Goal: Task Accomplishment & Management: Manage account settings

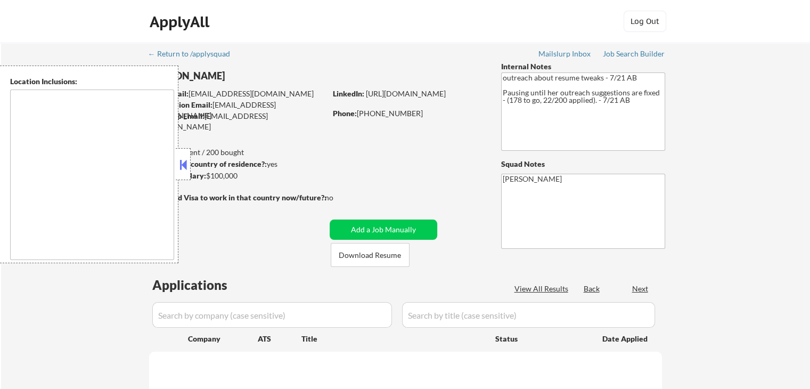
select select ""pending""
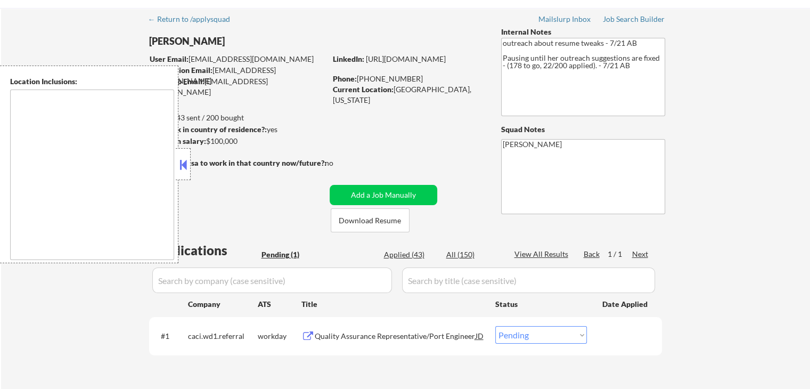
scroll to position [53, 0]
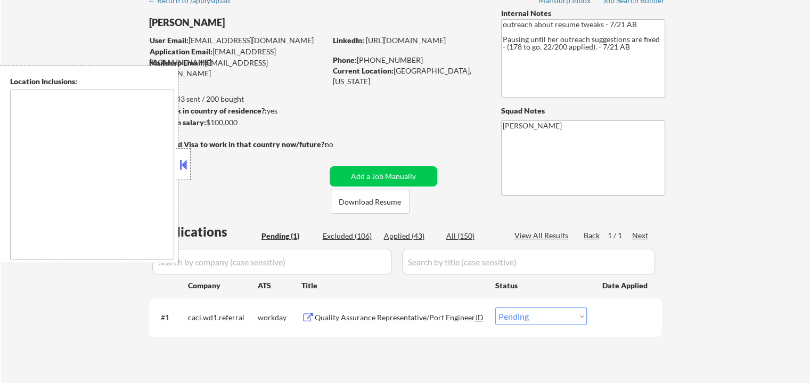
click at [190, 167] on div at bounding box center [183, 164] width 15 height 32
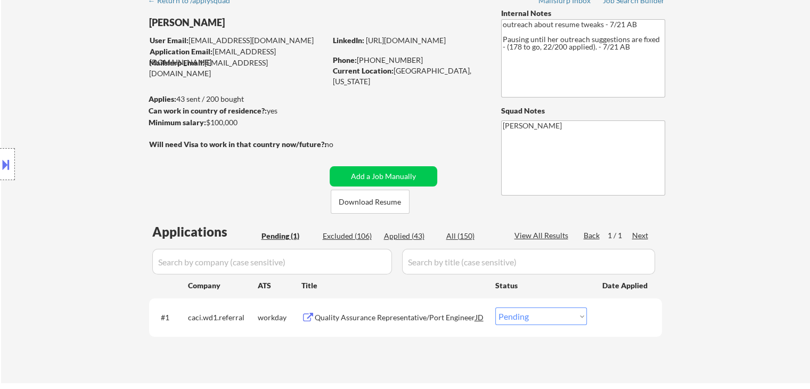
click at [119, 132] on div "Location Inclusions:" at bounding box center [95, 164] width 191 height 198
click at [116, 131] on div "Location Inclusions:" at bounding box center [95, 164] width 191 height 198
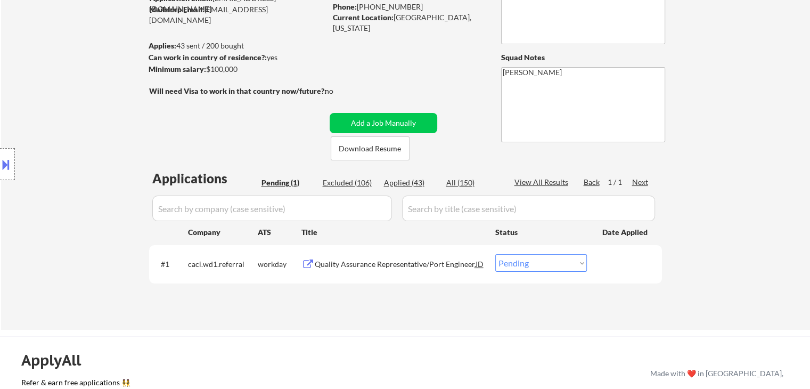
click at [113, 134] on div "Location Inclusions:" at bounding box center [95, 164] width 191 height 198
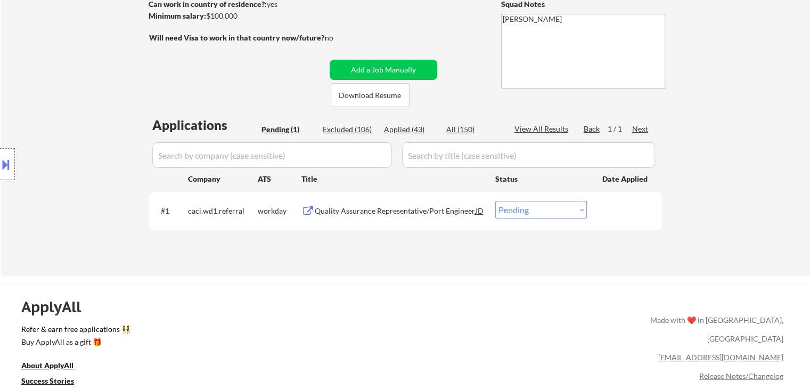
click at [113, 135] on div "Location Inclusions:" at bounding box center [95, 164] width 191 height 198
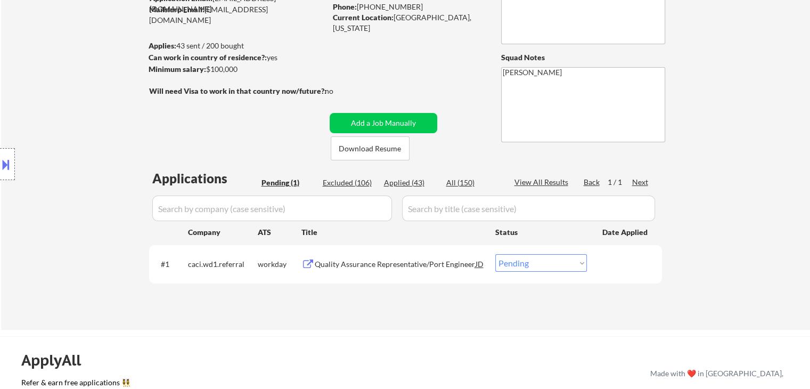
click at [113, 135] on div "Location Inclusions:" at bounding box center [95, 164] width 191 height 198
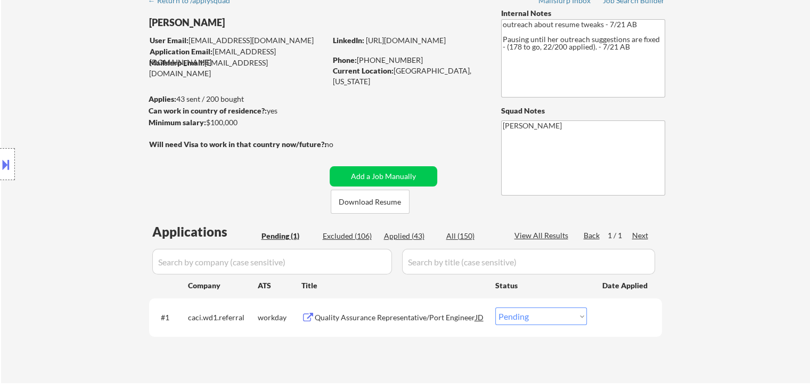
click at [113, 135] on div "Location Inclusions:" at bounding box center [95, 164] width 191 height 198
click at [113, 137] on div "Location Inclusions:" at bounding box center [95, 164] width 191 height 198
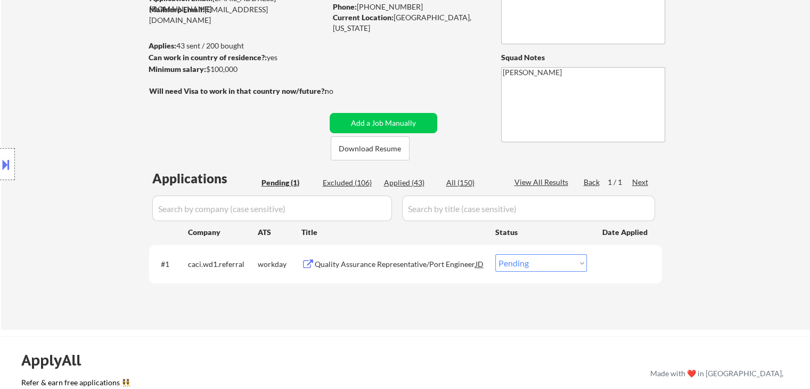
click at [109, 141] on div "Location Inclusions:" at bounding box center [95, 164] width 191 height 198
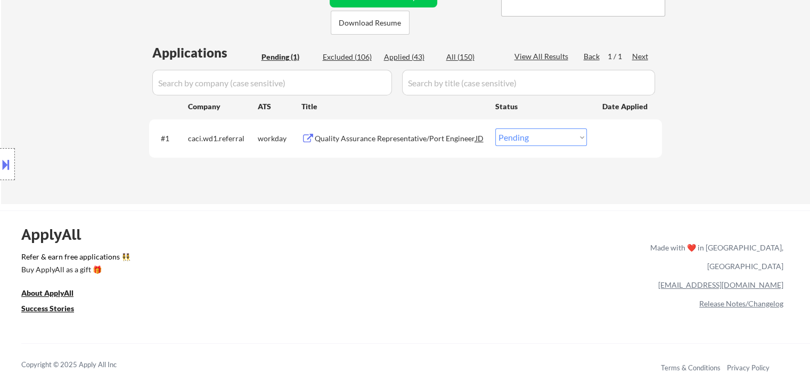
scroll to position [266, 0]
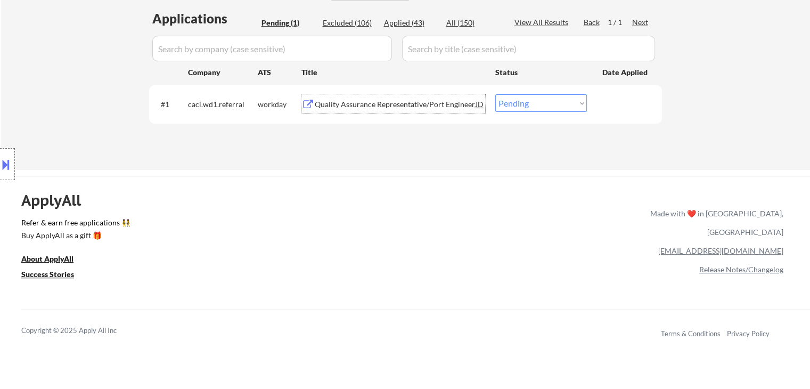
click at [379, 103] on div "Quality Assurance Representative/Port Engineer" at bounding box center [395, 104] width 161 height 11
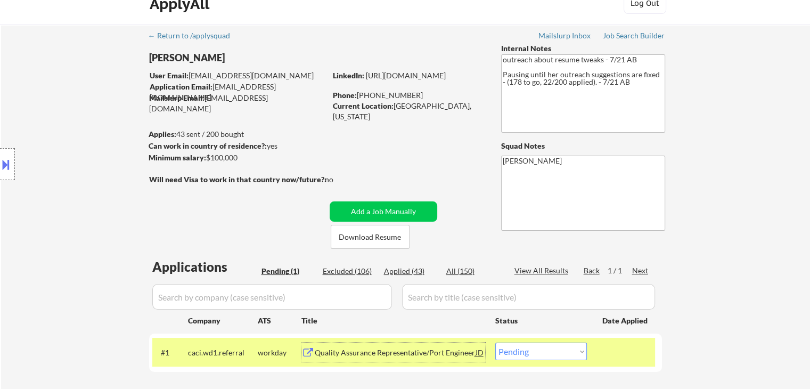
scroll to position [0, 0]
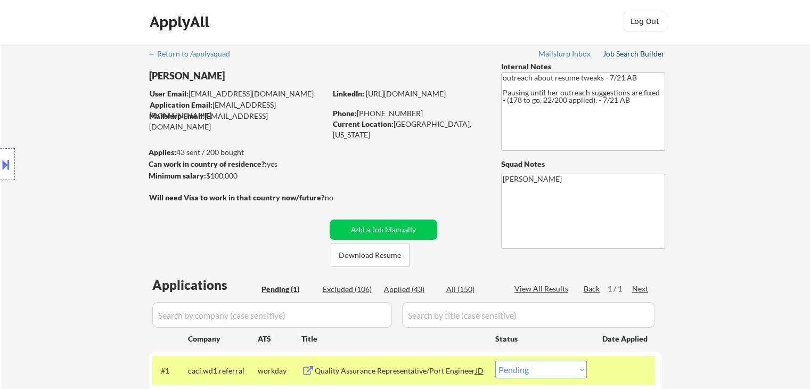
click at [624, 60] on link "Job Search Builder" at bounding box center [634, 55] width 62 height 11
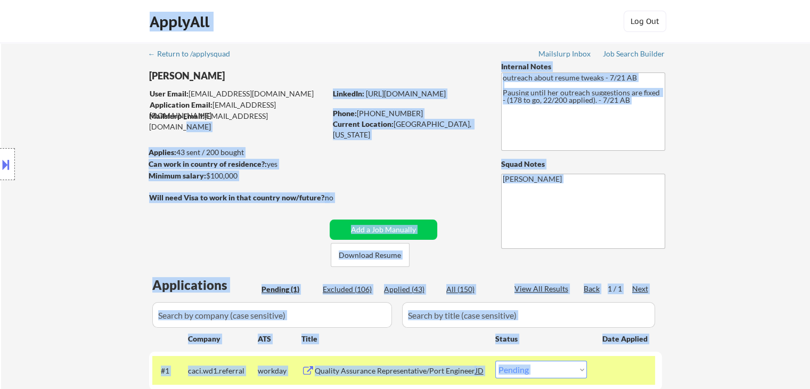
drag, startPoint x: 292, startPoint y: 118, endPoint x: 153, endPoint y: 94, distance: 140.9
click at [153, 94] on body "← Return to /applysquad Mailslurp Inbox Job Search Builder Zenzi Ali User Email…" at bounding box center [405, 194] width 810 height 389
click at [152, 97] on div "Location Inclusions:" at bounding box center [95, 164] width 191 height 198
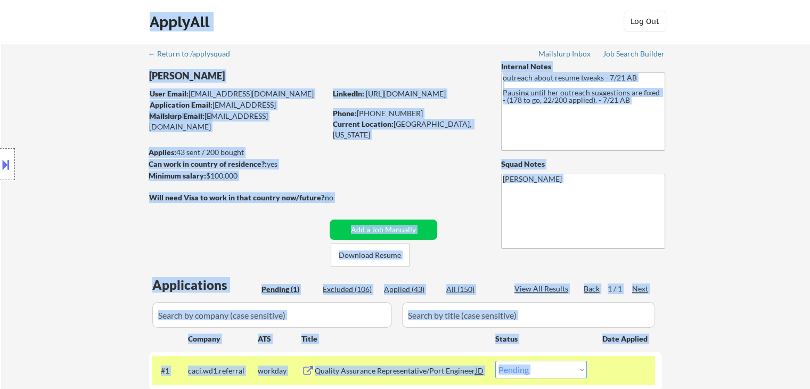
drag, startPoint x: 149, startPoint y: 98, endPoint x: 274, endPoint y: 128, distance: 129.3
click at [274, 128] on body "← Return to /applysquad Mailslurp Inbox Job Search Builder Zenzi Ali User Email…" at bounding box center [405, 194] width 810 height 389
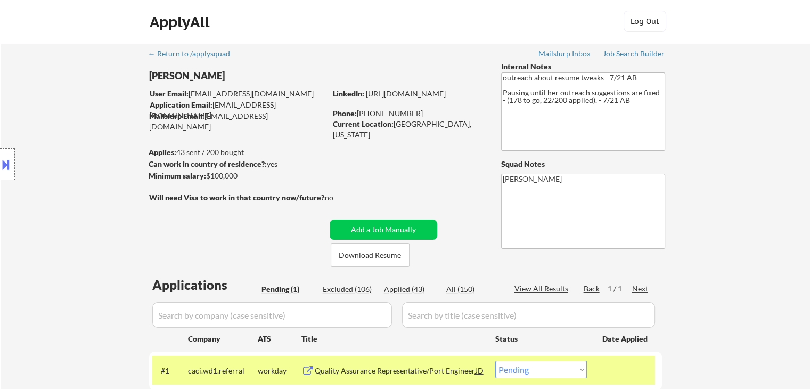
click at [298, 131] on div "← Return to /applysquad Mailslurp Inbox Job Search Builder [PERSON_NAME] User E…" at bounding box center [405, 235] width 531 height 385
drag, startPoint x: 466, startPoint y: 126, endPoint x: 404, endPoint y: 128, distance: 62.3
click at [404, 128] on div "Current Location: Newark, Delaware" at bounding box center [408, 129] width 151 height 21
click at [412, 141] on div "← Return to /applysquad Mailslurp Inbox Job Search Builder [PERSON_NAME] User E…" at bounding box center [405, 235] width 531 height 385
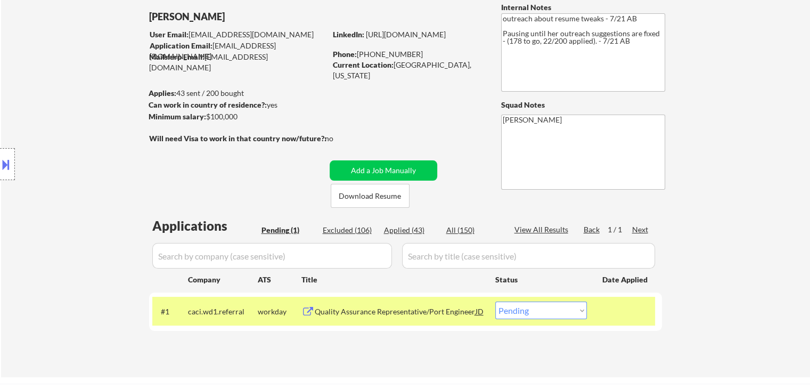
scroll to position [106, 0]
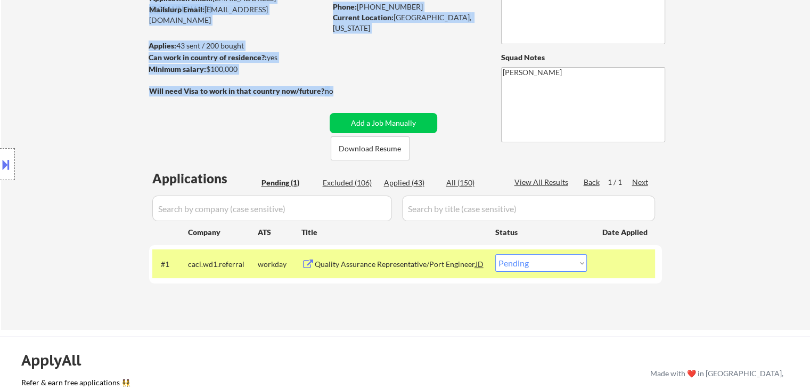
drag, startPoint x: 334, startPoint y: 96, endPoint x: 204, endPoint y: 104, distance: 130.1
click at [204, 104] on div "← Return to /applysquad Mailslurp Inbox Job Search Builder [PERSON_NAME] User E…" at bounding box center [405, 128] width 531 height 385
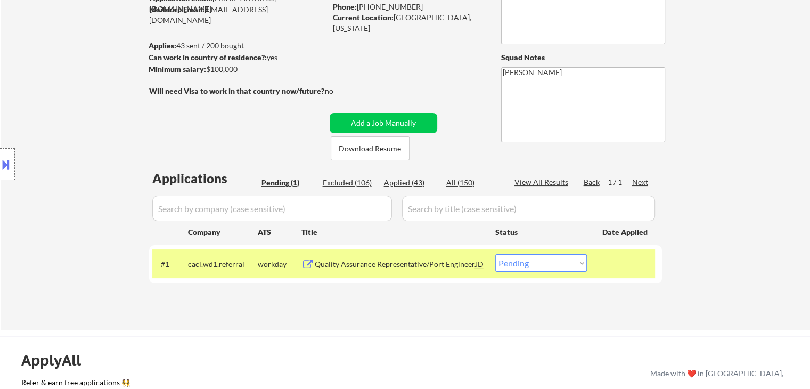
click at [196, 131] on div "← Return to /applysquad Mailslurp Inbox Job Search Builder [PERSON_NAME] User E…" at bounding box center [405, 128] width 531 height 385
click at [148, 137] on div "Location Inclusions:" at bounding box center [95, 164] width 191 height 198
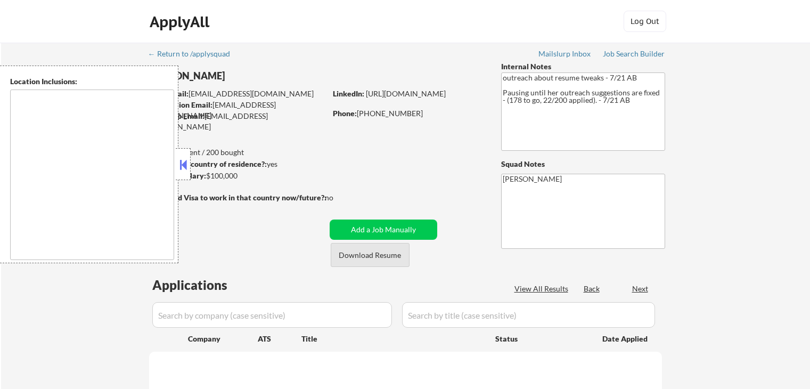
scroll to position [106, 0]
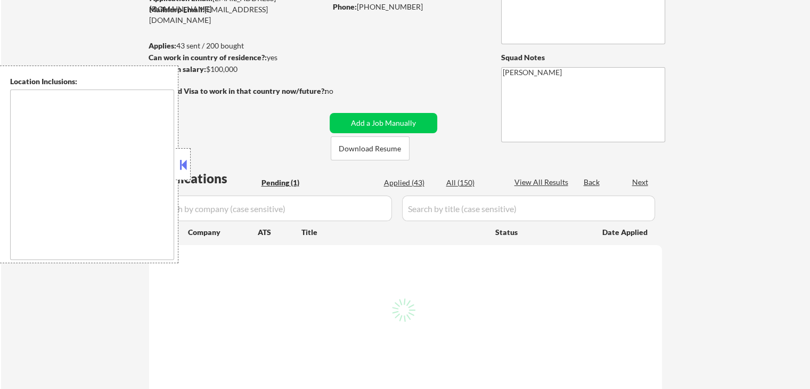
select select ""pending""
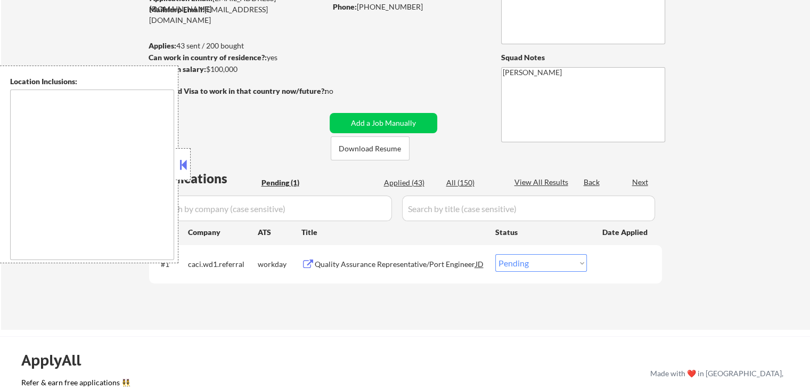
click at [184, 168] on button at bounding box center [183, 165] width 12 height 16
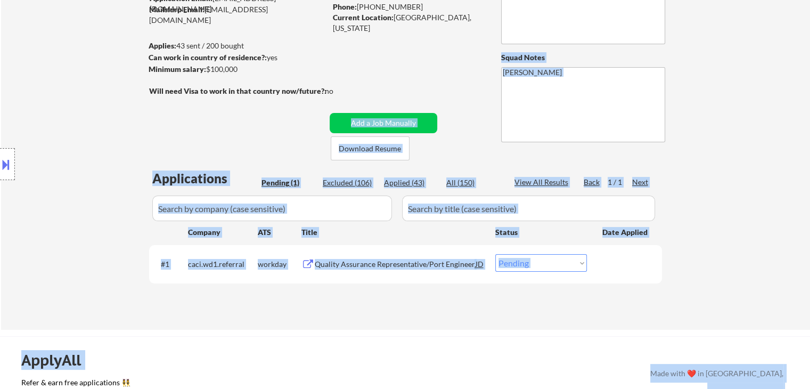
drag, startPoint x: 341, startPoint y: 94, endPoint x: 148, endPoint y: 96, distance: 193.3
click at [148, 96] on body "← Return to /applysquad Mailslurp Inbox Job Search Builder Zenzi Ali User Email…" at bounding box center [405, 88] width 810 height 389
click at [130, 111] on div "Location Inclusions:" at bounding box center [95, 164] width 191 height 198
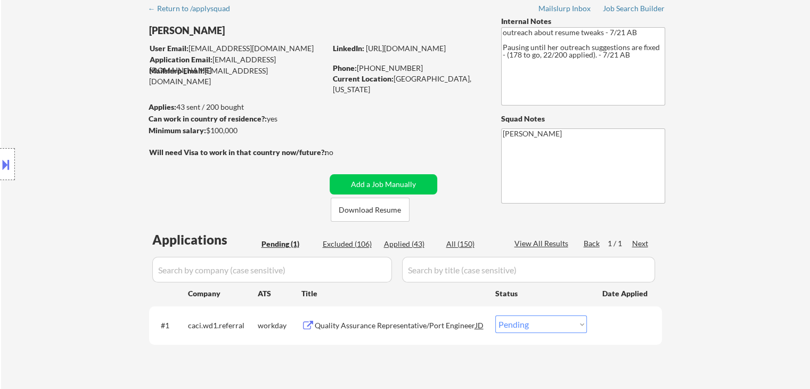
scroll to position [0, 0]
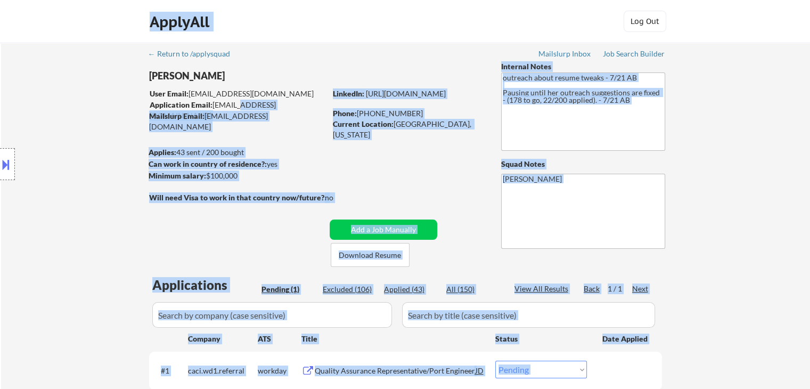
drag, startPoint x: 145, startPoint y: 105, endPoint x: 259, endPoint y: 112, distance: 113.6
click at [239, 108] on body "← Return to /applysquad Mailslurp Inbox Job Search Builder Zenzi Ali User Email…" at bounding box center [405, 194] width 810 height 389
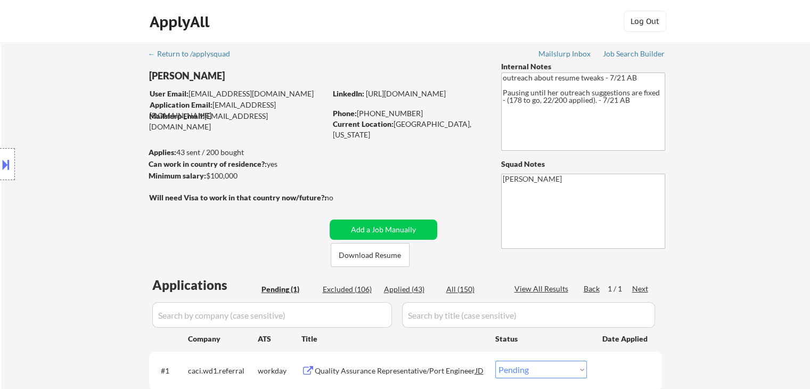
click at [301, 130] on div "← Return to /applysquad Mailslurp Inbox Job Search Builder [PERSON_NAME] User E…" at bounding box center [405, 235] width 531 height 385
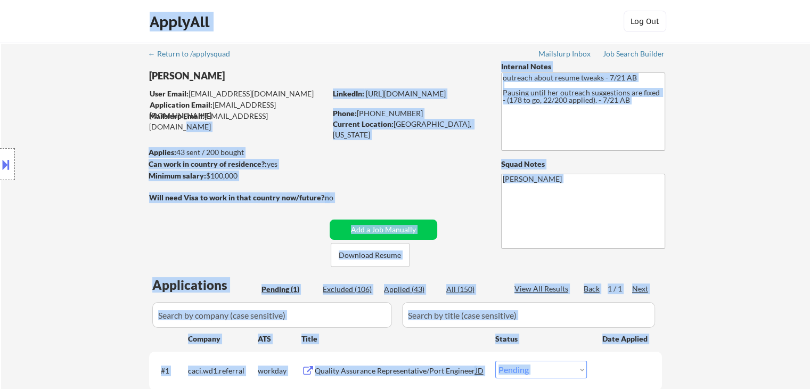
drag, startPoint x: 282, startPoint y: 115, endPoint x: 109, endPoint y: 105, distance: 173.9
click at [108, 105] on body "← Return to /applysquad Mailslurp Inbox Job Search Builder Zenzi Ali User Email…" at bounding box center [405, 194] width 810 height 389
click at [279, 114] on div "Mailslurp Email: zenzi.ali@mailflux.com" at bounding box center [237, 121] width 177 height 21
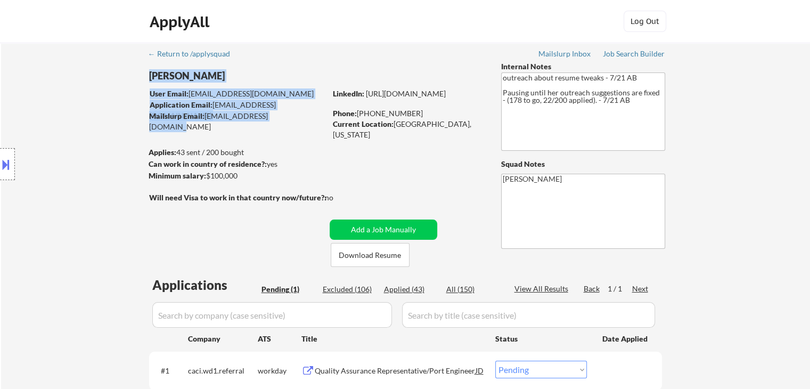
drag, startPoint x: 285, startPoint y: 113, endPoint x: 251, endPoint y: 126, distance: 36.2
click at [213, 121] on div "Mailslurp Email: zenzi.ali@mailflux.com" at bounding box center [237, 121] width 177 height 21
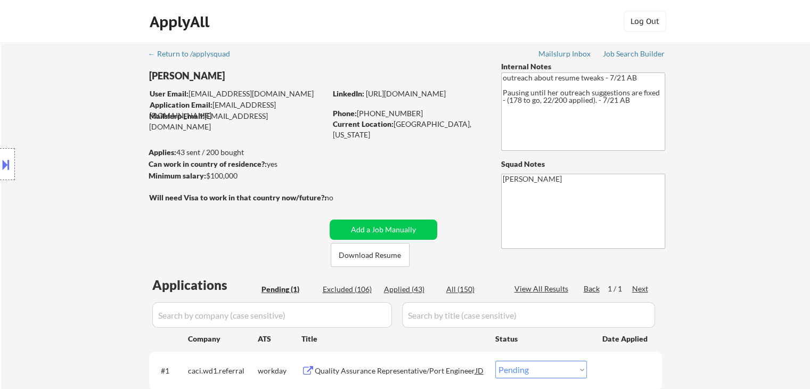
click at [275, 130] on div "← Return to /applysquad Mailslurp Inbox Job Search Builder [PERSON_NAME] User E…" at bounding box center [405, 235] width 531 height 385
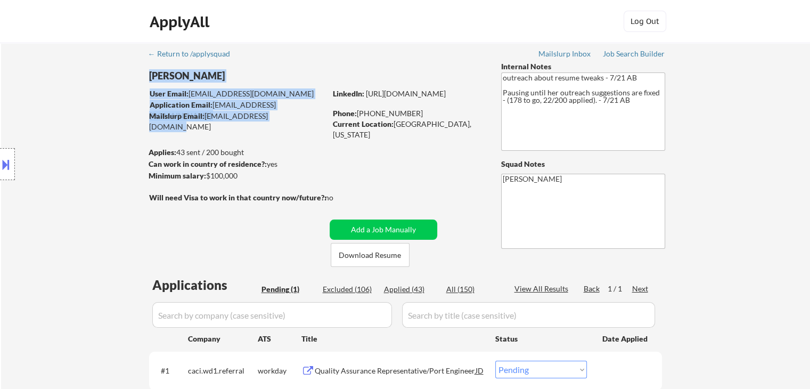
drag, startPoint x: 279, startPoint y: 120, endPoint x: 234, endPoint y: 126, distance: 45.6
click at [234, 126] on div "← Return to /applysquad Mailslurp Inbox Job Search Builder [PERSON_NAME] User E…" at bounding box center [405, 235] width 531 height 385
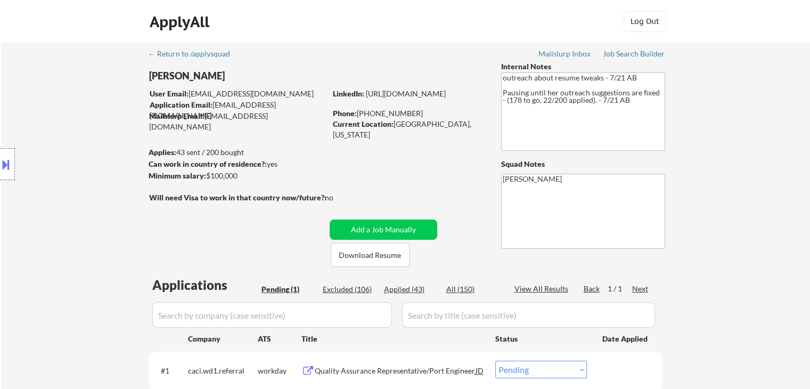
click at [264, 130] on div "← Return to /applysquad Mailslurp Inbox Job Search Builder [PERSON_NAME] User E…" at bounding box center [405, 235] width 531 height 385
drag, startPoint x: 289, startPoint y: 121, endPoint x: 205, endPoint y: 121, distance: 84.1
click at [205, 121] on div "Mailslurp Email: zenzi.ali@mailflux.com" at bounding box center [237, 116] width 177 height 11
click at [318, 134] on div "← Return to /applysquad Mailslurp Inbox Job Search Builder [PERSON_NAME] User E…" at bounding box center [405, 235] width 531 height 385
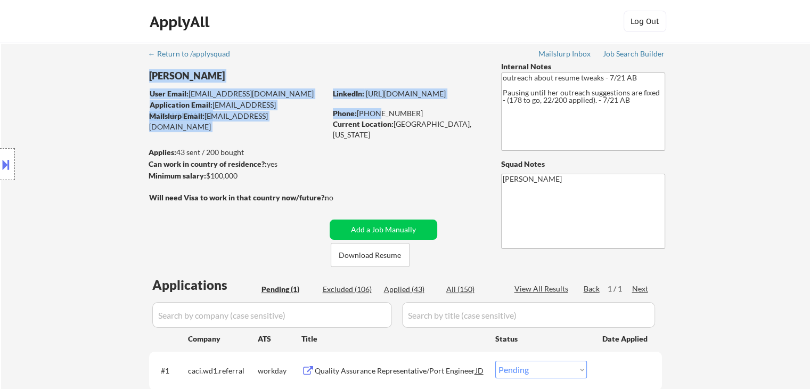
drag, startPoint x: 482, startPoint y: 131, endPoint x: 374, endPoint y: 118, distance: 108.9
click at [374, 118] on div "← Return to /applysquad Mailslurp Inbox Job Search Builder [PERSON_NAME] User E…" at bounding box center [405, 235] width 531 height 385
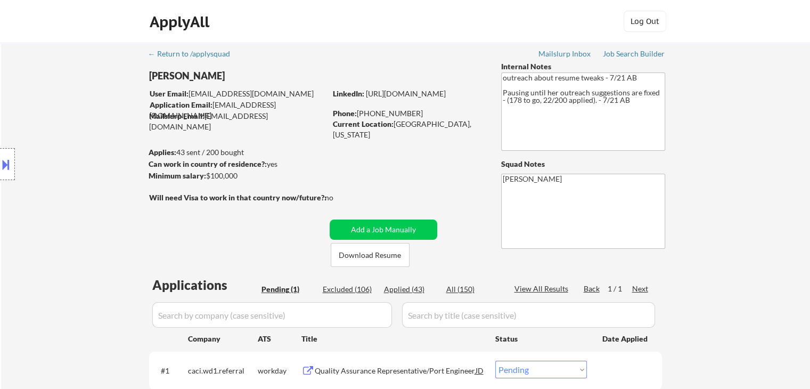
click at [418, 151] on div "← Return to /applysquad Mailslurp Inbox Job Search Builder [PERSON_NAME] User E…" at bounding box center [405, 235] width 531 height 385
drag, startPoint x: 451, startPoint y: 121, endPoint x: 409, endPoint y: 124, distance: 42.7
click at [409, 124] on div "Current Location: Newark, Delaware" at bounding box center [408, 129] width 151 height 21
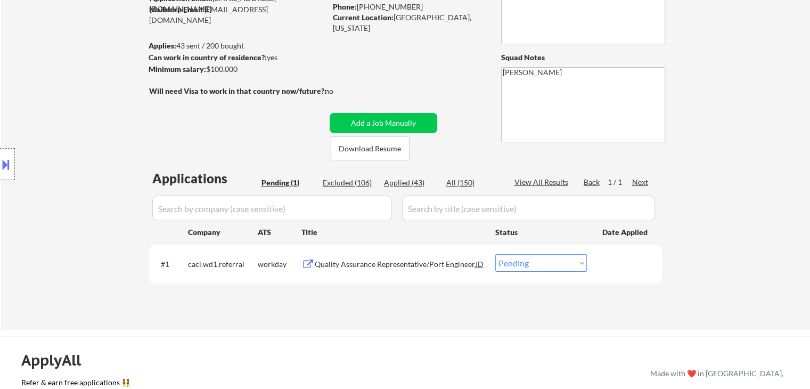
click at [433, 55] on div "← Return to /applysquad Mailslurp Inbox Job Search Builder [PERSON_NAME] User E…" at bounding box center [405, 128] width 531 height 385
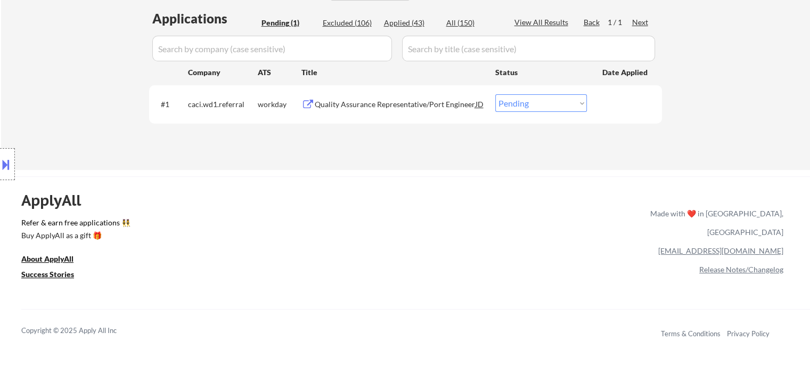
click at [367, 178] on div "ApplyAll Refer & earn free applications 👯‍♀️ Buy ApplyAll as a gift 🎁 About App…" at bounding box center [405, 259] width 810 height 166
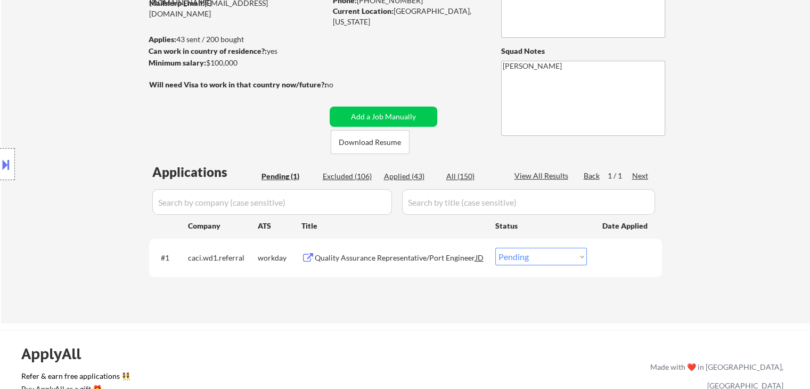
scroll to position [106, 0]
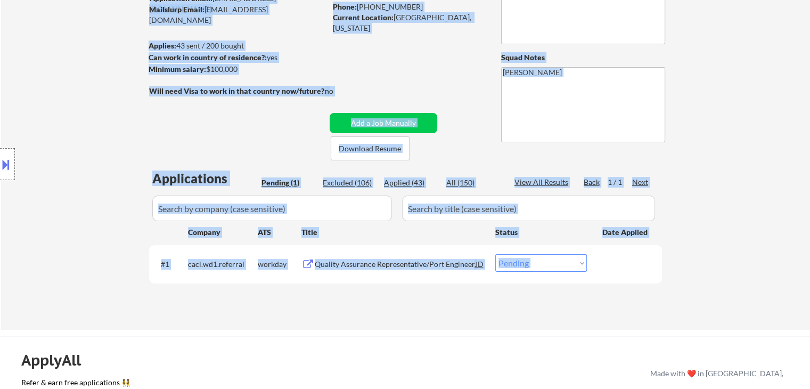
drag, startPoint x: 676, startPoint y: 185, endPoint x: 425, endPoint y: 164, distance: 251.1
click at [425, 164] on div "← Return to /applysquad Mailslurp Inbox Job Search Builder [PERSON_NAME] User E…" at bounding box center [405, 132] width 809 height 393
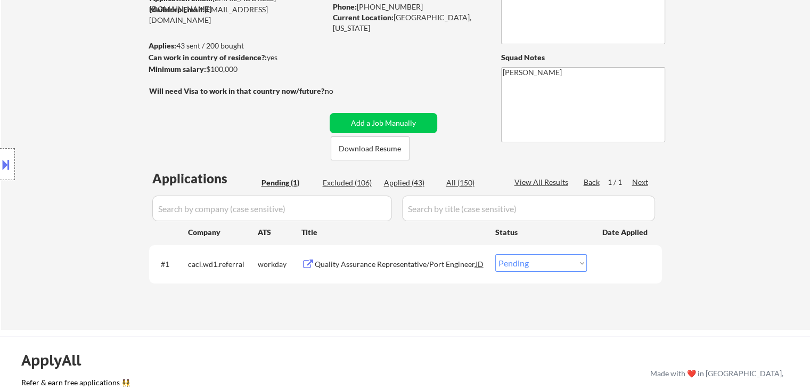
click at [716, 161] on div "← Return to /applysquad Mailslurp Inbox Job Search Builder [PERSON_NAME] User E…" at bounding box center [405, 132] width 809 height 393
click at [717, 161] on div "← Return to /applysquad Mailslurp Inbox Job Search Builder [PERSON_NAME] User E…" at bounding box center [405, 132] width 809 height 393
click at [750, 160] on div "← Return to /applysquad Mailslurp Inbox Job Search Builder [PERSON_NAME] User E…" at bounding box center [405, 132] width 809 height 393
click at [743, 158] on div "← Return to /applysquad Mailslurp Inbox Job Search Builder [PERSON_NAME] User E…" at bounding box center [405, 132] width 809 height 393
click at [710, 203] on div "← Return to /applysquad Mailslurp Inbox Job Search Builder [PERSON_NAME] User E…" at bounding box center [405, 132] width 809 height 393
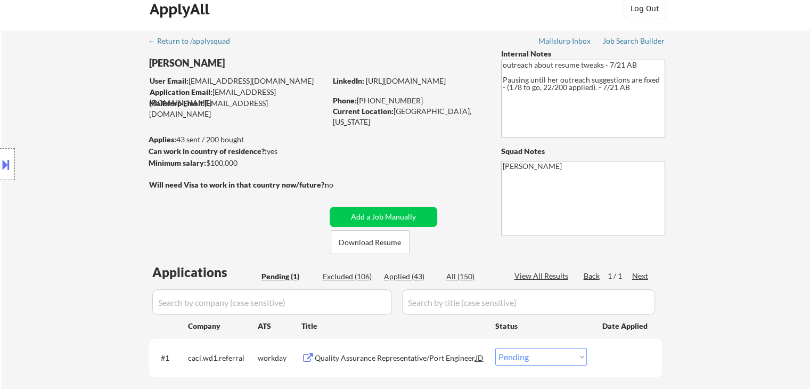
scroll to position [0, 0]
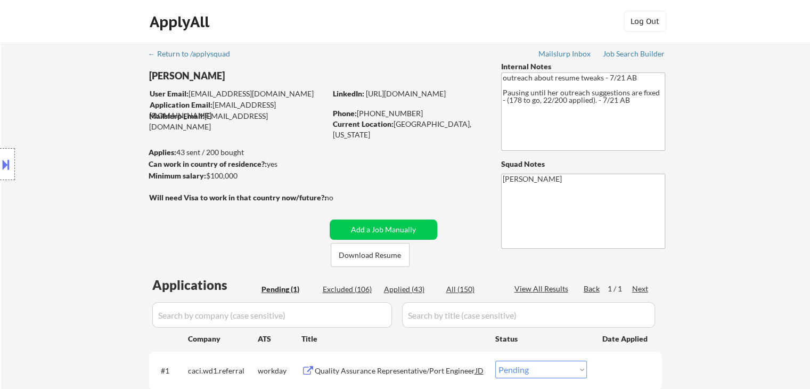
click at [127, 126] on div "Location Inclusions:" at bounding box center [95, 164] width 191 height 198
click at [126, 124] on div "Location Inclusions:" at bounding box center [95, 164] width 191 height 198
click at [721, 140] on div "← Return to /applysquad Mailslurp Inbox Job Search Builder [PERSON_NAME] User E…" at bounding box center [405, 239] width 809 height 393
click at [772, 166] on div "← Return to /applysquad Mailslurp Inbox Job Search Builder [PERSON_NAME] User E…" at bounding box center [405, 239] width 809 height 393
drag, startPoint x: 637, startPoint y: 112, endPoint x: 506, endPoint y: 86, distance: 133.5
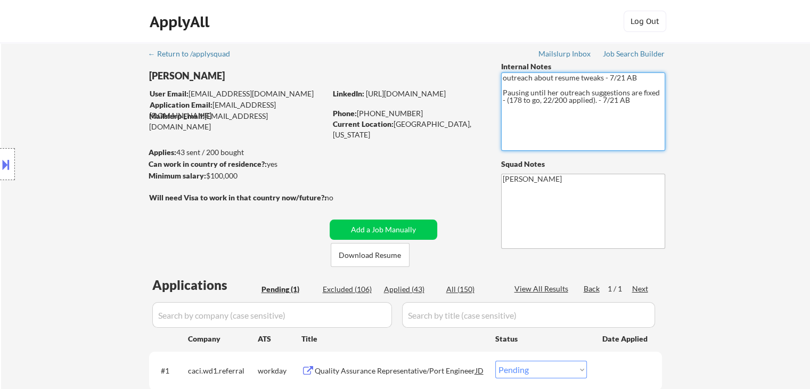
click at [506, 86] on textarea "outreach about resume tweaks - 7/21 AB Pausing until her outreach suggestions a…" at bounding box center [583, 111] width 164 height 78
drag, startPoint x: 744, startPoint y: 181, endPoint x: 735, endPoint y: 180, distance: 9.1
click at [743, 181] on div "← Return to /applysquad Mailslurp Inbox Job Search Builder [PERSON_NAME] User E…" at bounding box center [405, 239] width 809 height 393
drag, startPoint x: 22, startPoint y: 125, endPoint x: 23, endPoint y: 135, distance: 9.6
click at [23, 126] on div "Location Inclusions:" at bounding box center [95, 164] width 191 height 198
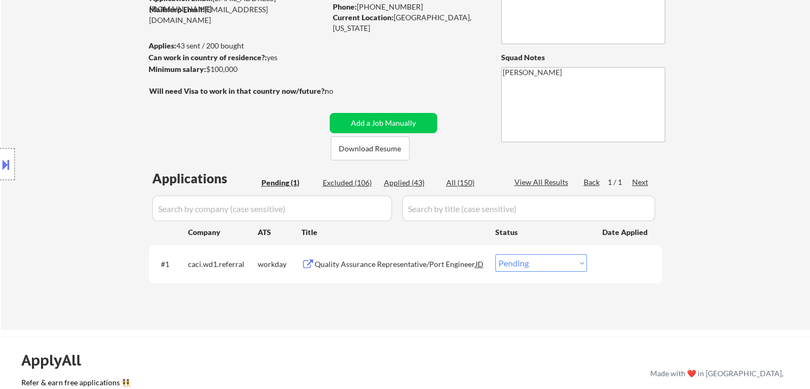
click at [10, 109] on div "Location Inclusions:" at bounding box center [95, 164] width 191 height 198
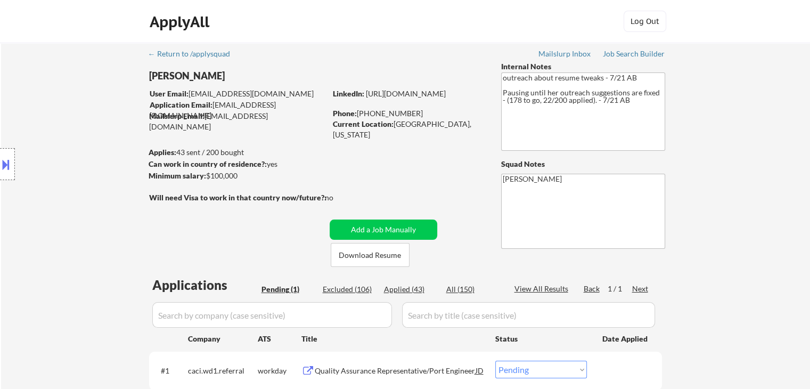
click at [53, 139] on div "Location Inclusions:" at bounding box center [95, 164] width 191 height 198
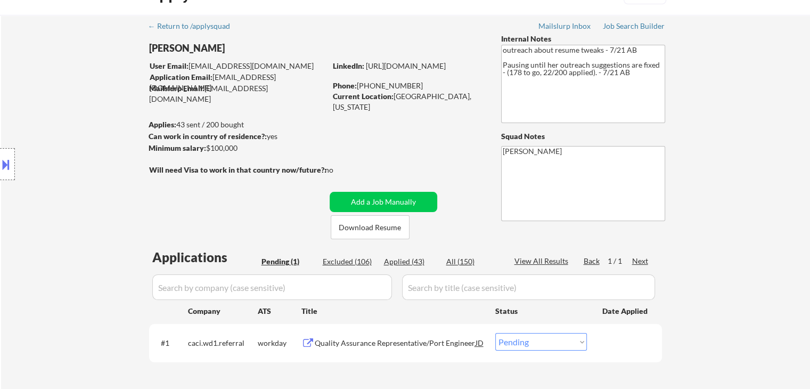
scroll to position [213, 0]
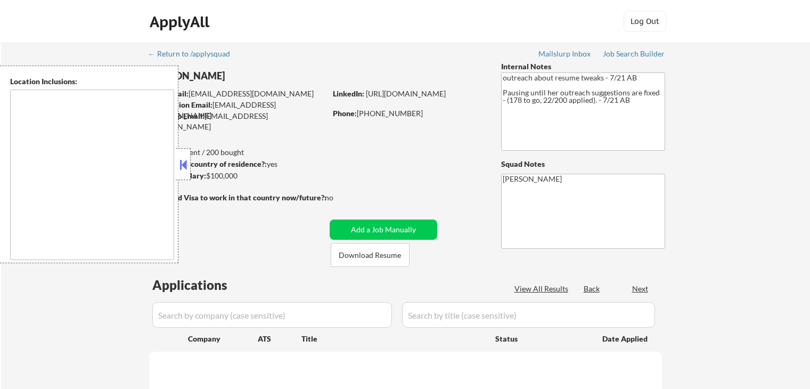
scroll to position [213, 0]
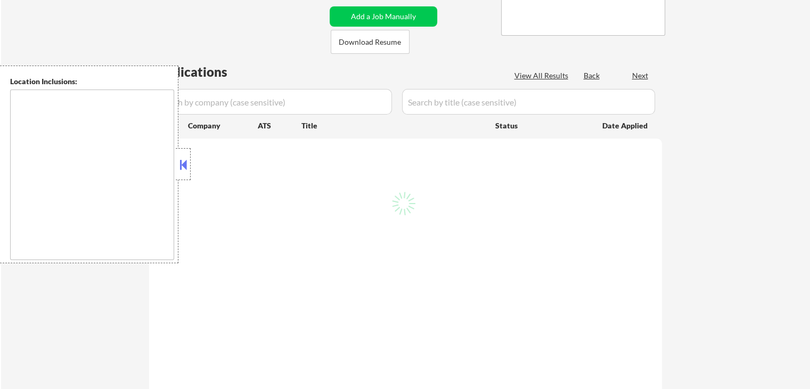
select select ""pending""
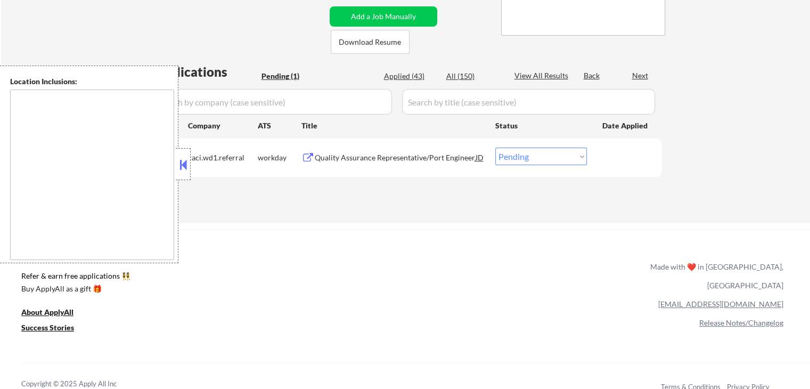
click at [736, 158] on div "← Return to /applysquad Mailslurp Inbox Job Search Builder [PERSON_NAME] User E…" at bounding box center [405, 26] width 809 height 393
click at [324, 222] on div "← Return to /applysquad Mailslurp Inbox Job Search Builder [PERSON_NAME] User E…" at bounding box center [405, 26] width 809 height 393
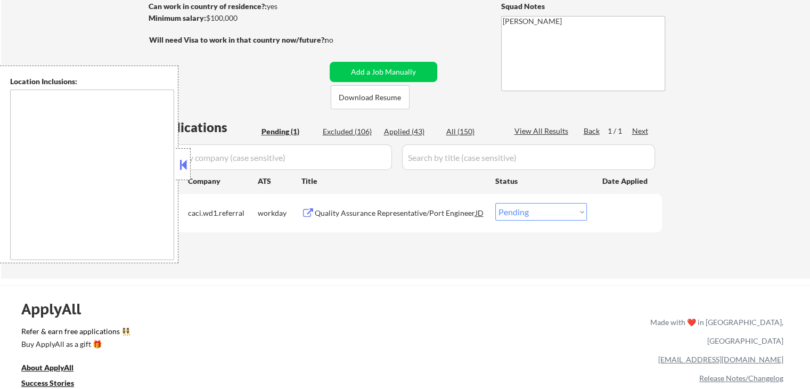
scroll to position [160, 0]
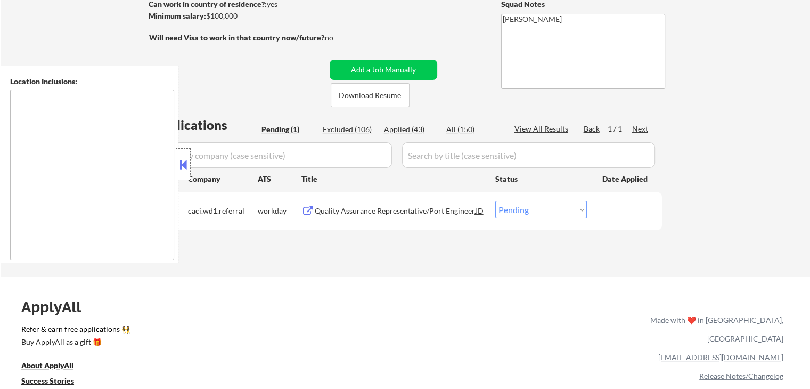
click at [273, 97] on div "← Return to /applysquad Mailslurp Inbox Job Search Builder [PERSON_NAME] User E…" at bounding box center [405, 75] width 531 height 385
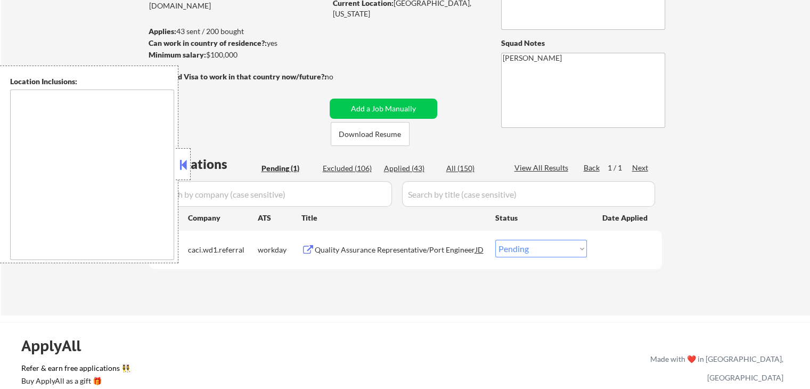
scroll to position [0, 0]
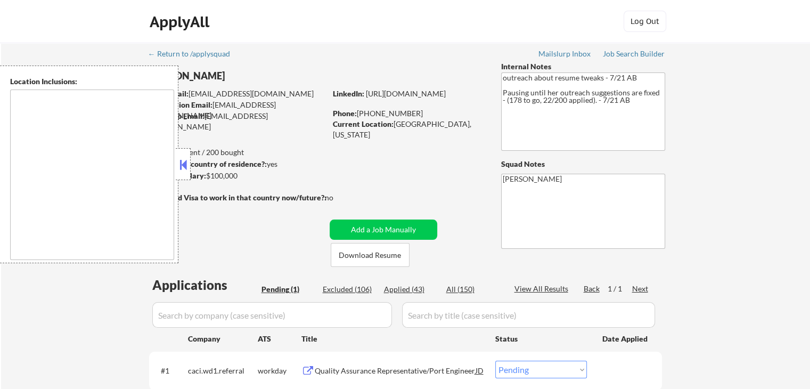
click at [772, 92] on div "← Return to /applysquad Mailslurp Inbox Job Search Builder [PERSON_NAME] User E…" at bounding box center [405, 239] width 809 height 393
click at [752, 169] on div "← Return to /applysquad Mailslurp Inbox Job Search Builder [PERSON_NAME] User E…" at bounding box center [405, 239] width 809 height 393
click at [179, 162] on button at bounding box center [183, 165] width 12 height 16
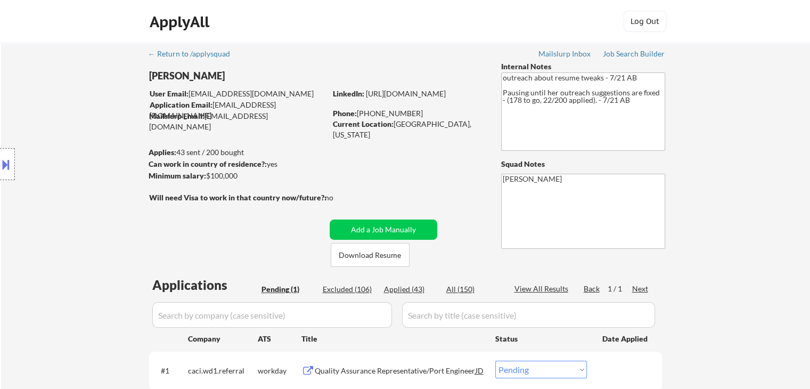
drag, startPoint x: 84, startPoint y: 182, endPoint x: 79, endPoint y: 183, distance: 5.4
click at [83, 182] on div "Location Inclusions:" at bounding box center [95, 164] width 191 height 198
click at [79, 183] on div "Location Inclusions:" at bounding box center [95, 164] width 191 height 198
click at [79, 184] on div "Location Inclusions:" at bounding box center [95, 164] width 191 height 198
click at [787, 168] on div "← Return to /applysquad Mailslurp Inbox Job Search Builder [PERSON_NAME] User E…" at bounding box center [405, 239] width 809 height 393
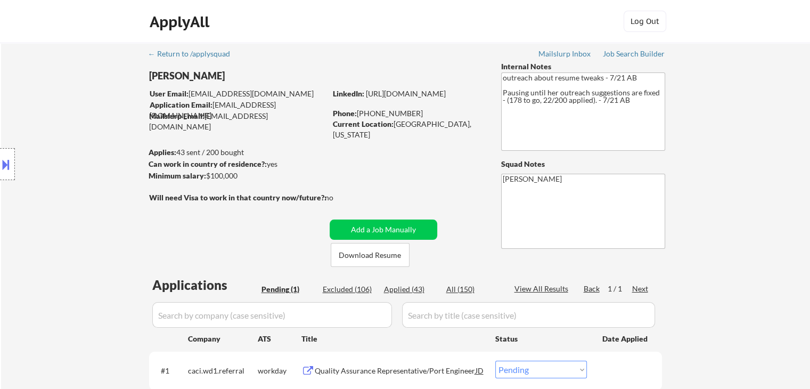
drag, startPoint x: 784, startPoint y: 160, endPoint x: 783, endPoint y: 167, distance: 7.0
click at [784, 161] on div "← Return to /applysquad Mailslurp Inbox Job Search Builder [PERSON_NAME] User E…" at bounding box center [405, 239] width 809 height 393
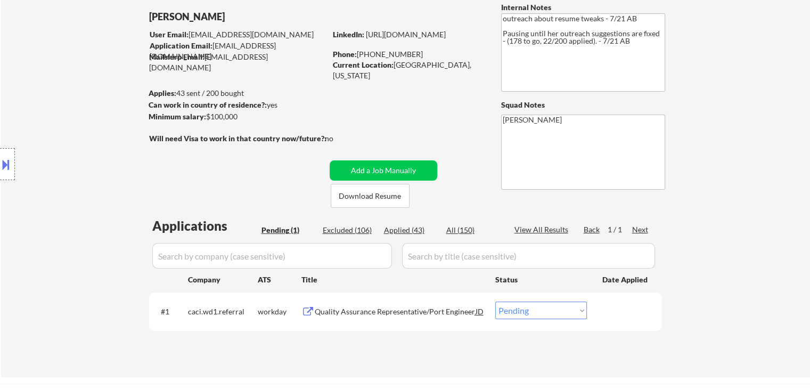
scroll to position [160, 0]
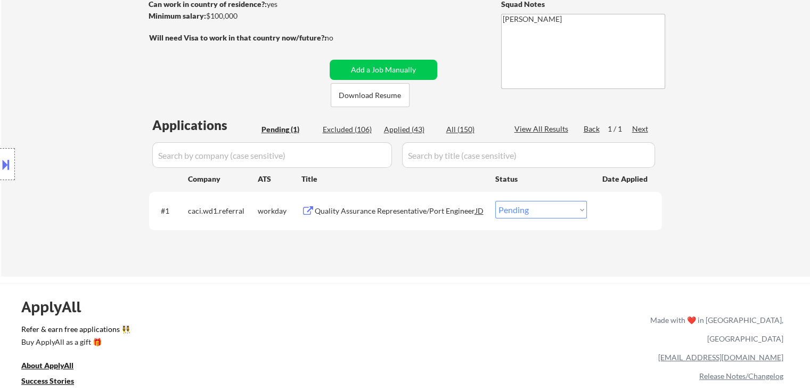
click at [756, 175] on div "← Return to /applysquad Mailslurp Inbox Job Search Builder [PERSON_NAME] User E…" at bounding box center [405, 79] width 809 height 393
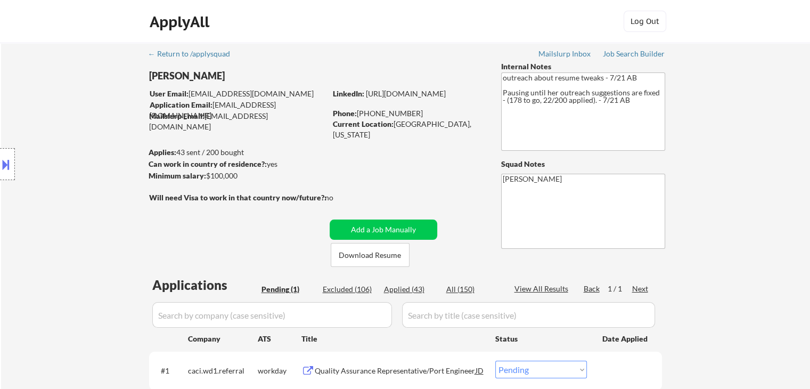
click at [735, 138] on div "← Return to /applysquad Mailslurp Inbox Job Search Builder [PERSON_NAME] User E…" at bounding box center [405, 239] width 809 height 393
click at [739, 135] on div "← Return to /applysquad Mailslurp Inbox Job Search Builder [PERSON_NAME] User E…" at bounding box center [405, 239] width 809 height 393
click at [739, 137] on div "← Return to /applysquad Mailslurp Inbox Job Search Builder [PERSON_NAME] User E…" at bounding box center [405, 239] width 809 height 393
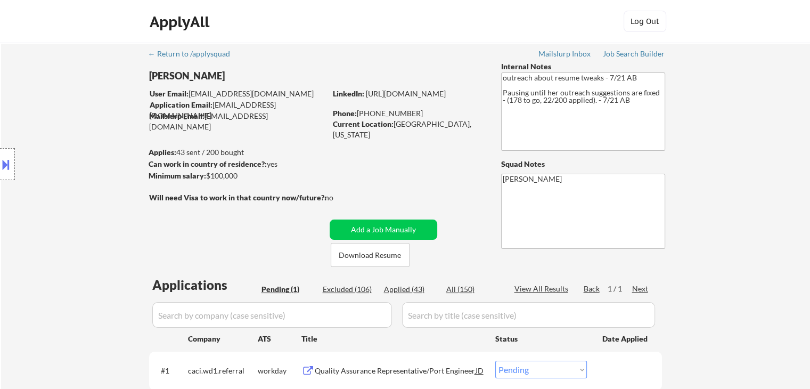
click at [740, 137] on div "← Return to /applysquad Mailslurp Inbox Job Search Builder [PERSON_NAME] User E…" at bounding box center [405, 239] width 809 height 393
click at [749, 146] on div "← Return to /applysquad Mailslurp Inbox Job Search Builder [PERSON_NAME] User E…" at bounding box center [405, 239] width 809 height 393
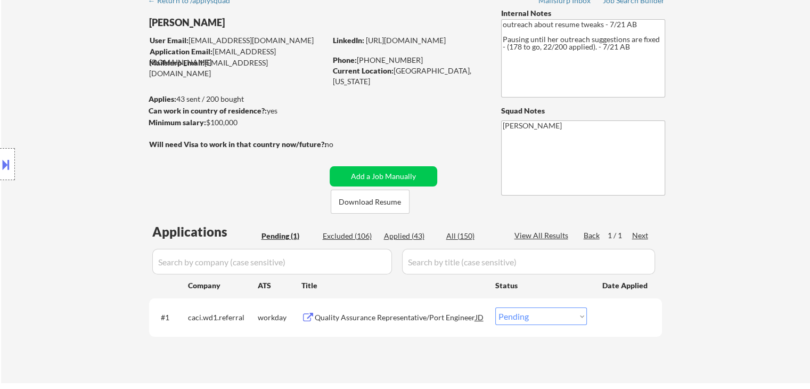
click at [741, 162] on div "← Return to /applysquad Mailslurp Inbox Job Search Builder [PERSON_NAME] User E…" at bounding box center [405, 185] width 809 height 393
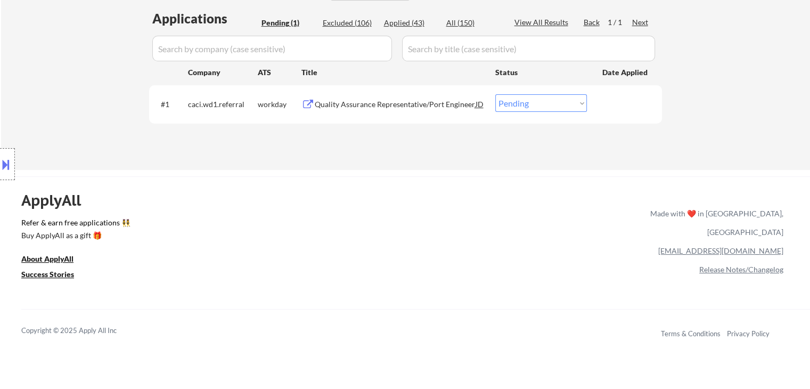
drag, startPoint x: 650, startPoint y: 340, endPoint x: 787, endPoint y: 330, distance: 137.2
click at [787, 330] on div "Copyright © 2025 Apply All Inc Terms & Conditions Privacy Policy" at bounding box center [415, 331] width 788 height 44
drag, startPoint x: 779, startPoint y: 333, endPoint x: 660, endPoint y: 324, distance: 120.2
click at [663, 324] on div "Terms & Conditions Privacy Policy" at bounding box center [722, 333] width 122 height 21
click at [580, 272] on div "ApplyAll Refer & earn free applications 👯‍♀️ Buy ApplyAll as a gift 🎁 About App…" at bounding box center [405, 268] width 810 height 169
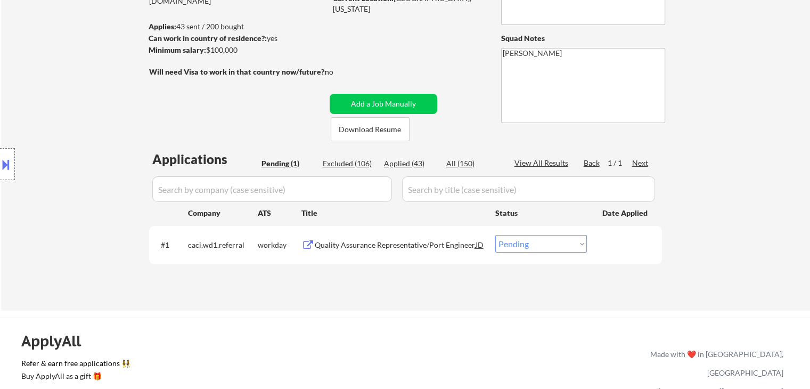
scroll to position [53, 0]
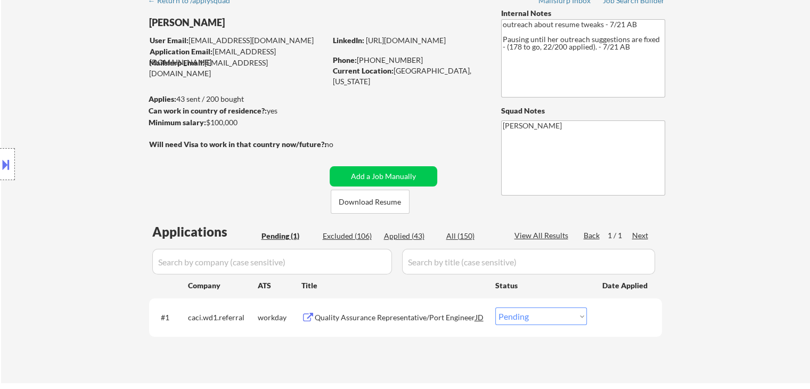
click at [788, 158] on div "← Return to /applysquad Mailslurp Inbox Job Search Builder [PERSON_NAME] User E…" at bounding box center [405, 185] width 809 height 393
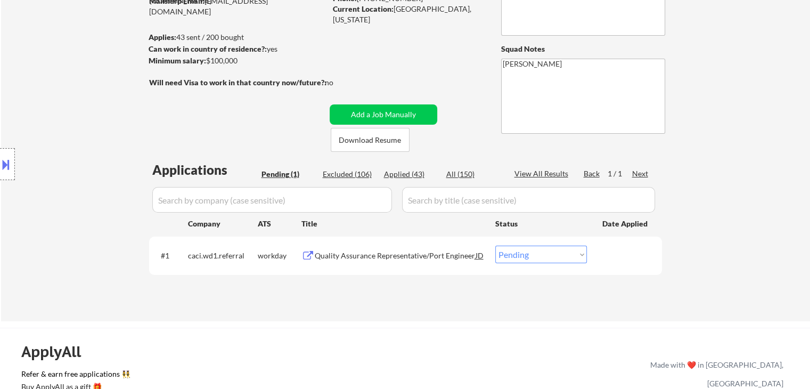
scroll to position [160, 0]
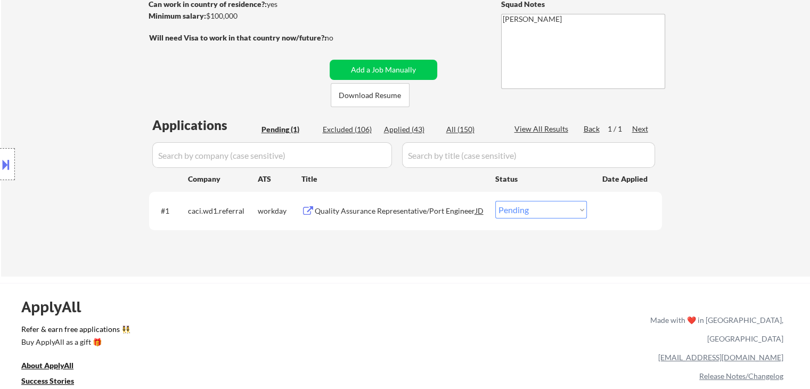
click at [104, 99] on div "Location Inclusions:" at bounding box center [95, 164] width 191 height 198
click at [265, 72] on div "← Return to /applysquad Mailslurp Inbox Job Search Builder [PERSON_NAME] User E…" at bounding box center [405, 75] width 531 height 385
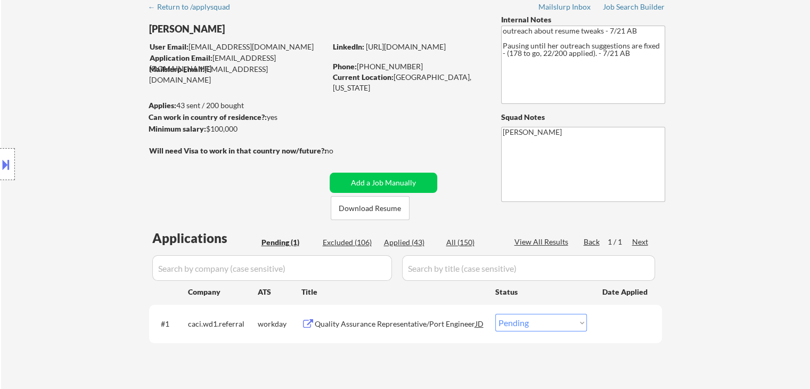
scroll to position [0, 0]
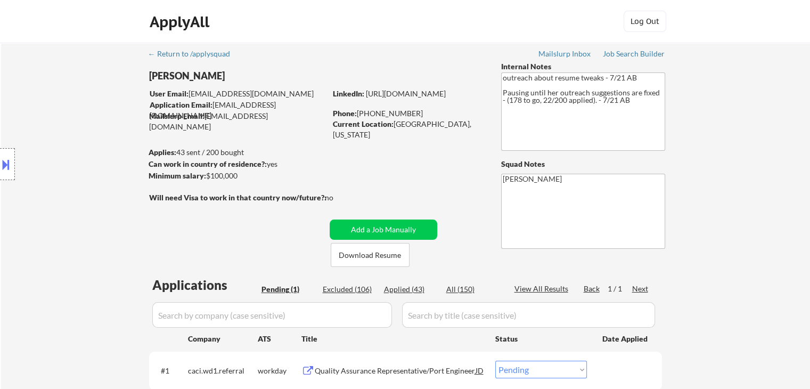
click at [111, 89] on div "Location Inclusions:" at bounding box center [95, 164] width 191 height 198
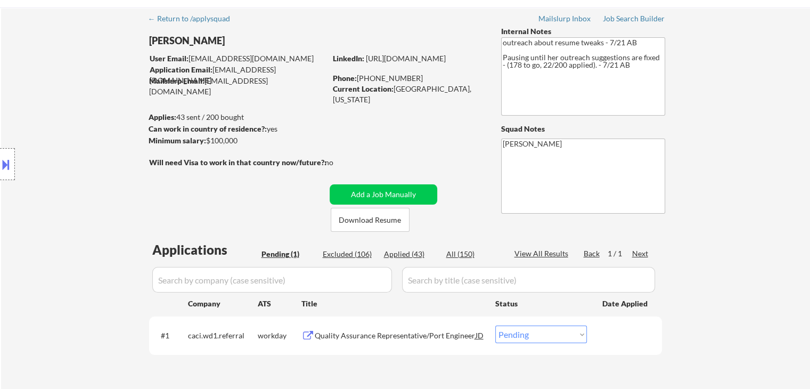
scroll to position [53, 0]
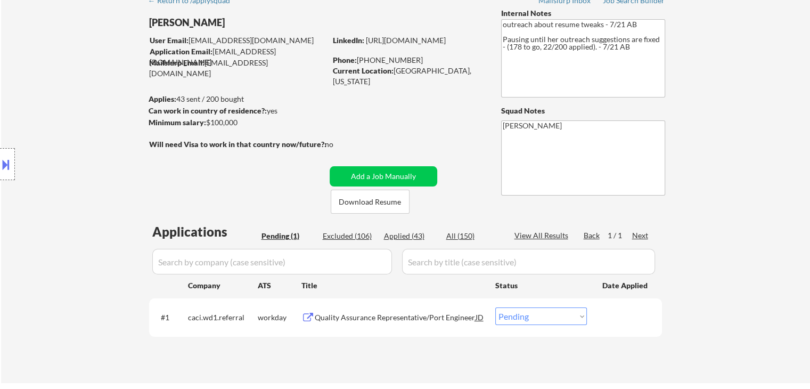
click at [114, 85] on div "Location Inclusions:" at bounding box center [95, 164] width 191 height 198
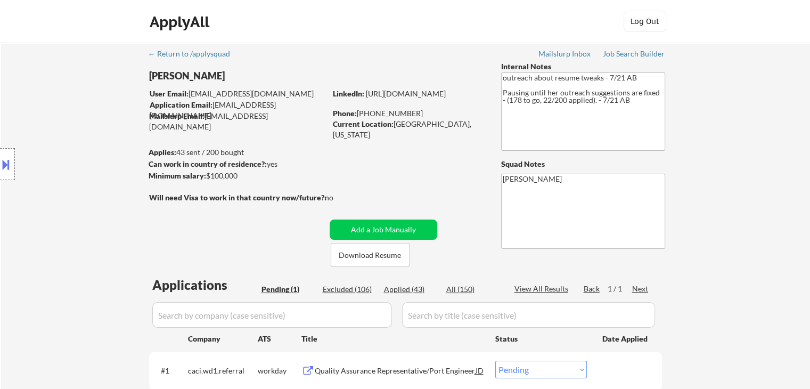
click at [114, 85] on div "Location Inclusions:" at bounding box center [95, 164] width 191 height 198
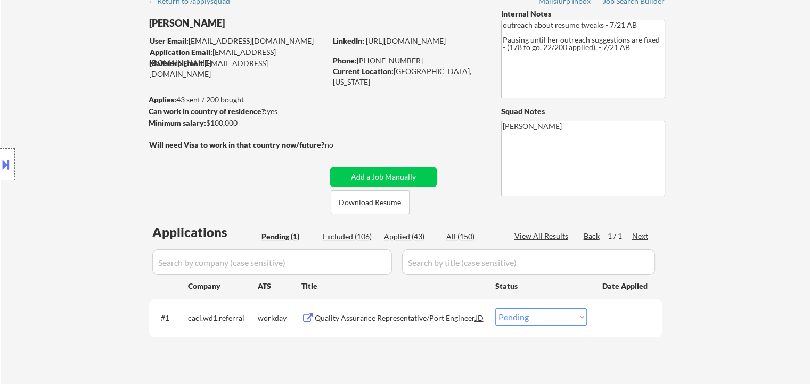
scroll to position [53, 0]
click at [114, 85] on div "Location Inclusions:" at bounding box center [95, 164] width 191 height 198
click at [81, 80] on div "Location Inclusions:" at bounding box center [95, 164] width 191 height 198
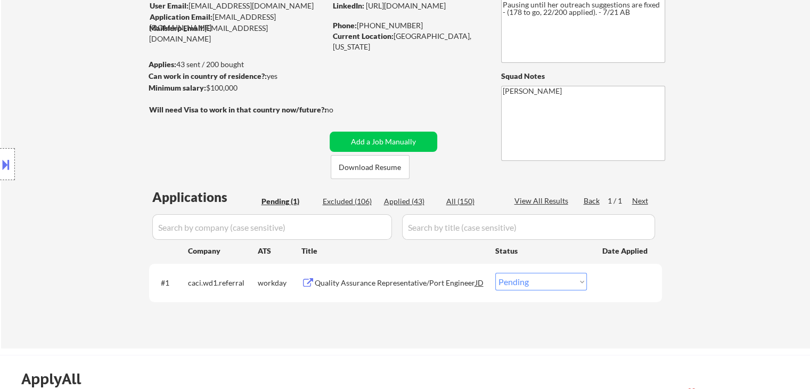
scroll to position [106, 0]
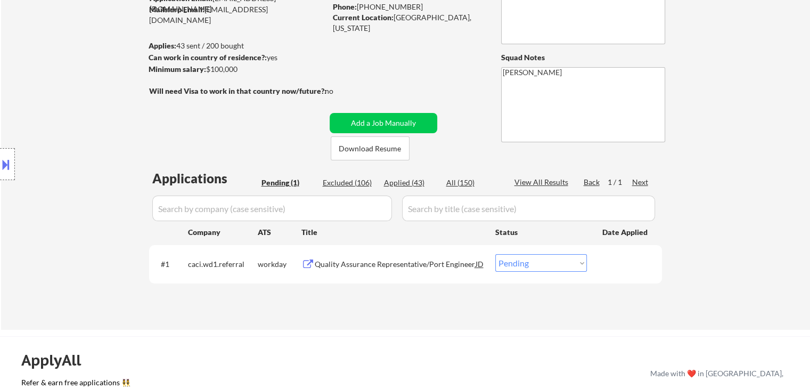
click at [83, 79] on div "Location Inclusions:" at bounding box center [95, 164] width 191 height 198
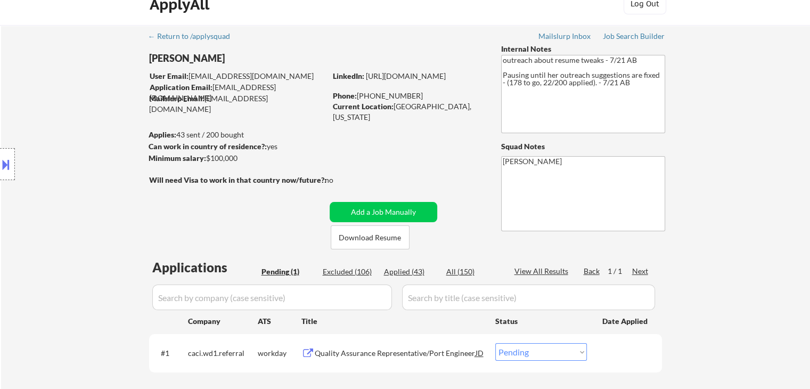
scroll to position [0, 0]
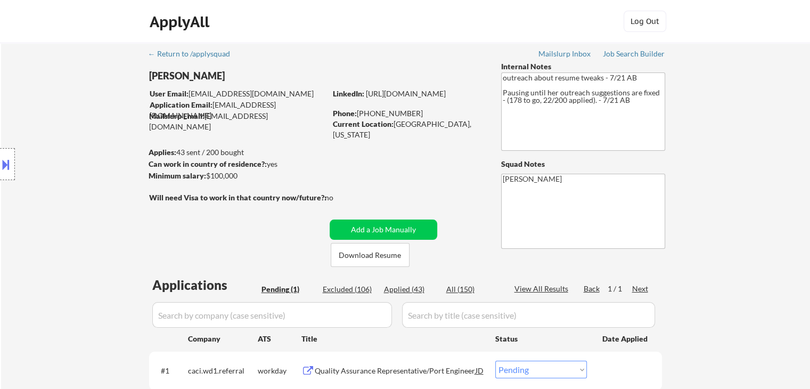
click at [70, 116] on div "Location Inclusions:" at bounding box center [95, 164] width 191 height 198
click at [756, 105] on div "← Return to /applysquad Mailslurp Inbox Job Search Builder [PERSON_NAME] User E…" at bounding box center [405, 239] width 809 height 393
